Goal: Find specific page/section: Find specific page/section

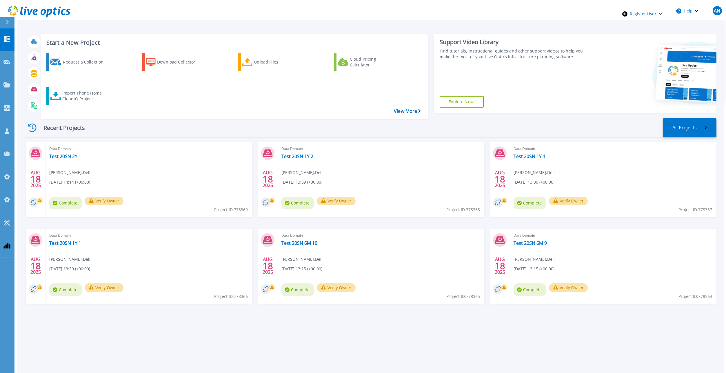
click at [226, 118] on div "Recent Projects All Projects" at bounding box center [371, 127] width 692 height 19
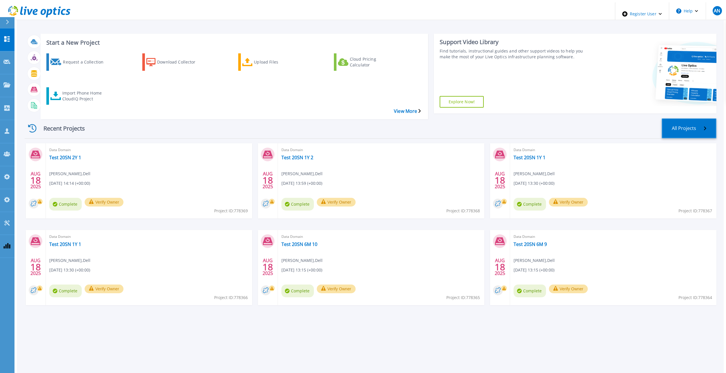
click at [687, 118] on link "All Projects" at bounding box center [689, 128] width 55 height 20
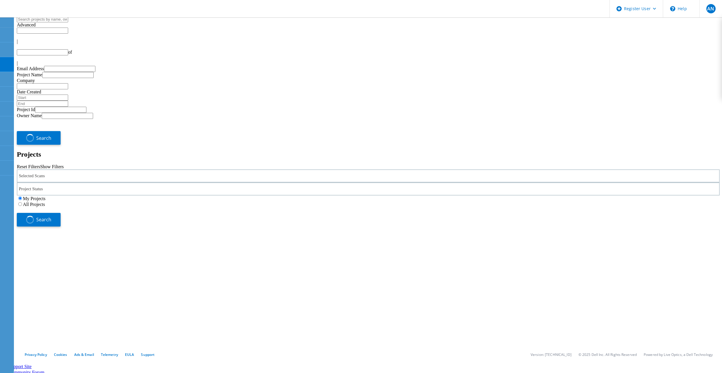
type input "1"
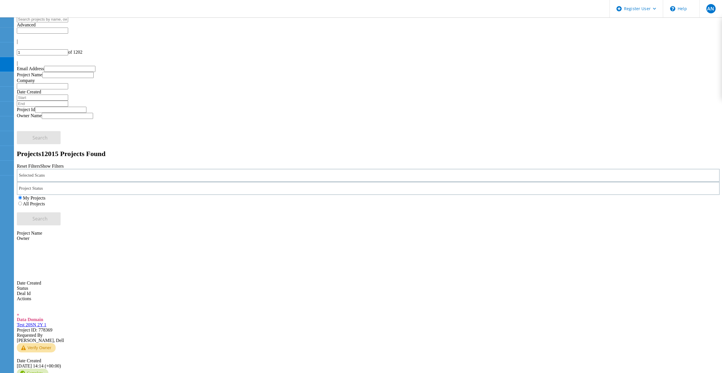
click at [237, 169] on div "Selected Scans Project Status In Progress Complete Published Anonymous Archived…" at bounding box center [368, 197] width 703 height 57
click at [45, 201] on label "All Projects" at bounding box center [34, 203] width 22 height 5
click at [22, 202] on input "All Projects" at bounding box center [20, 204] width 4 height 4
click at [647, 206] on div "Search" at bounding box center [368, 215] width 703 height 19
click at [48, 215] on span "Search" at bounding box center [39, 218] width 15 height 6
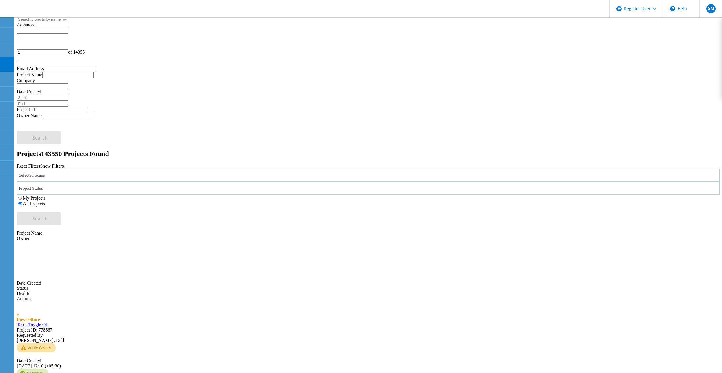
click at [248, 150] on h2 "Projects 143550 Projects Found" at bounding box center [368, 154] width 703 height 8
click at [208, 169] on div "Selected Scans" at bounding box center [368, 175] width 703 height 13
click at [199, 169] on div "Selected Scans Server & Cloud Optical Prime AWS Azure Nutanix RVTools Kubernete…" at bounding box center [368, 197] width 703 height 57
